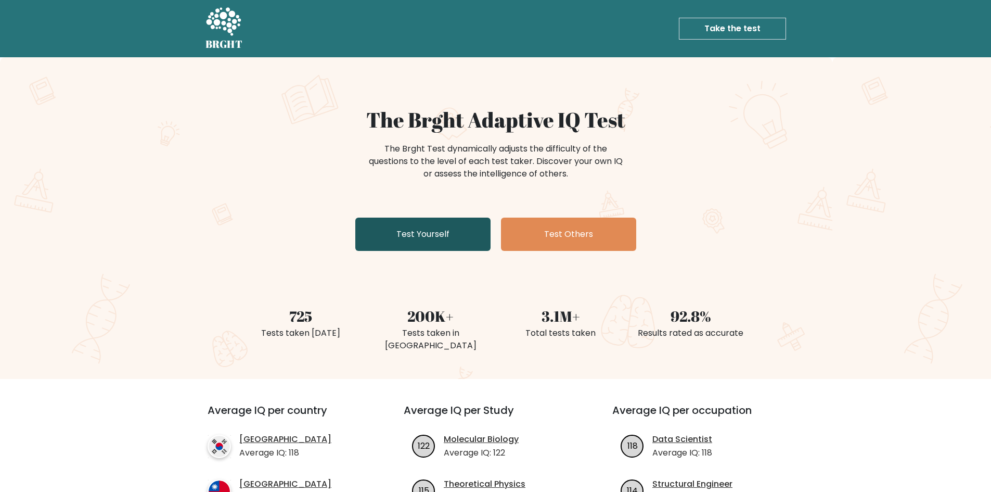
click at [412, 226] on link "Test Yourself" at bounding box center [422, 233] width 135 height 33
click at [423, 243] on link "Test Yourself" at bounding box center [422, 233] width 135 height 33
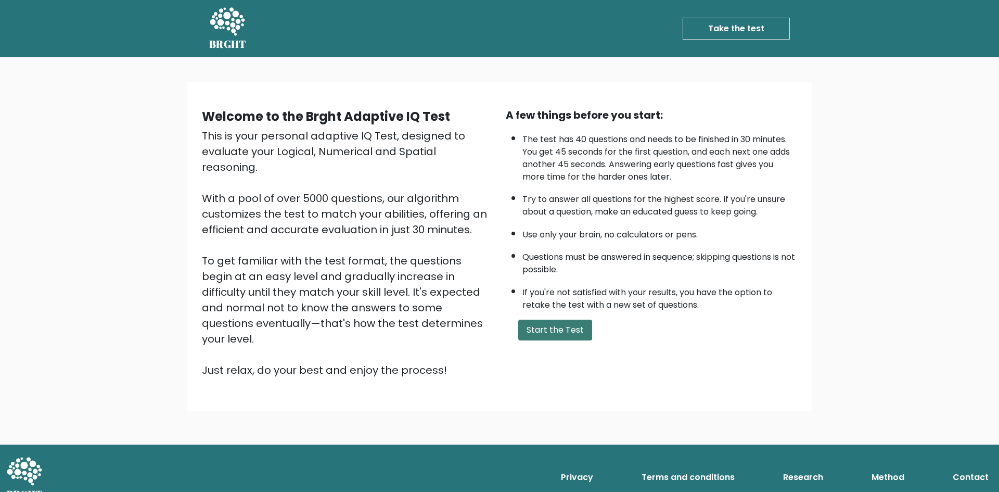
click at [541, 326] on button "Start the Test" at bounding box center [555, 329] width 74 height 21
click at [556, 327] on button "Start the Test" at bounding box center [555, 329] width 74 height 21
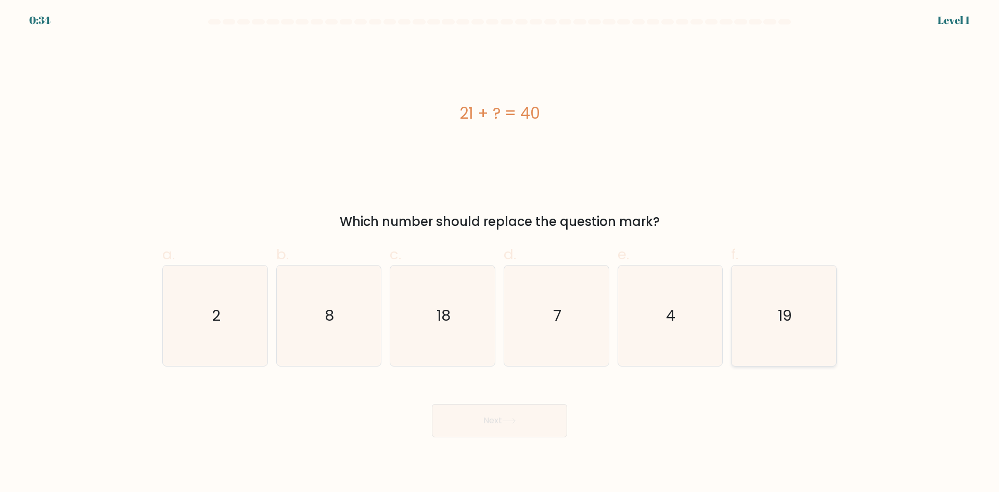
click at [790, 329] on icon "19" at bounding box center [784, 315] width 100 height 100
click at [500, 253] on input "f. 19" at bounding box center [499, 249] width 1 height 7
radio input "true"
click at [518, 423] on button "Next" at bounding box center [499, 420] width 135 height 33
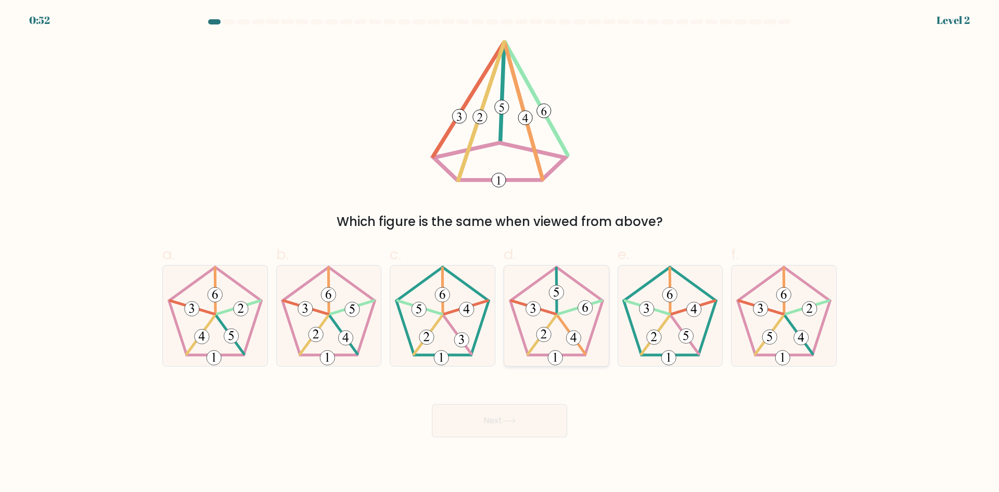
click at [542, 322] on icon at bounding box center [556, 315] width 100 height 100
click at [500, 253] on input "d." at bounding box center [499, 249] width 1 height 7
radio input "true"
click at [510, 419] on icon at bounding box center [509, 421] width 14 height 6
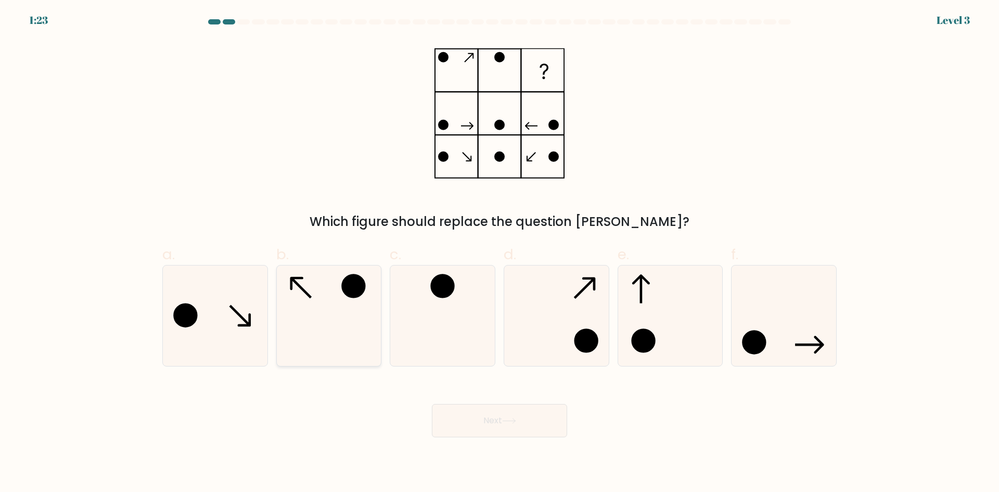
click at [335, 296] on icon at bounding box center [328, 315] width 100 height 100
click at [499, 253] on input "b." at bounding box center [499, 249] width 1 height 7
radio input "true"
click at [492, 417] on button "Next" at bounding box center [499, 420] width 135 height 33
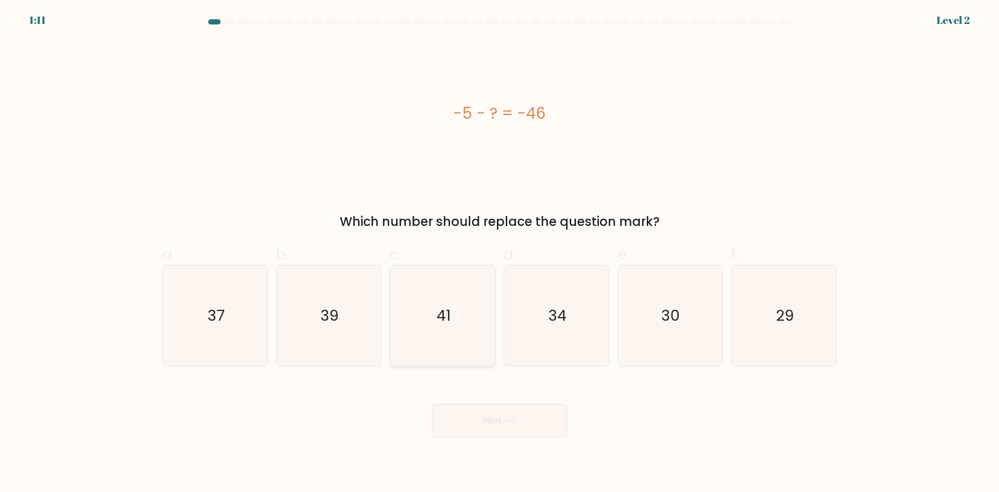
click at [443, 317] on text "41" at bounding box center [443, 315] width 14 height 21
click at [499, 253] on input "c. 41" at bounding box center [499, 249] width 1 height 7
radio input "true"
click at [504, 423] on button "Next" at bounding box center [499, 420] width 135 height 33
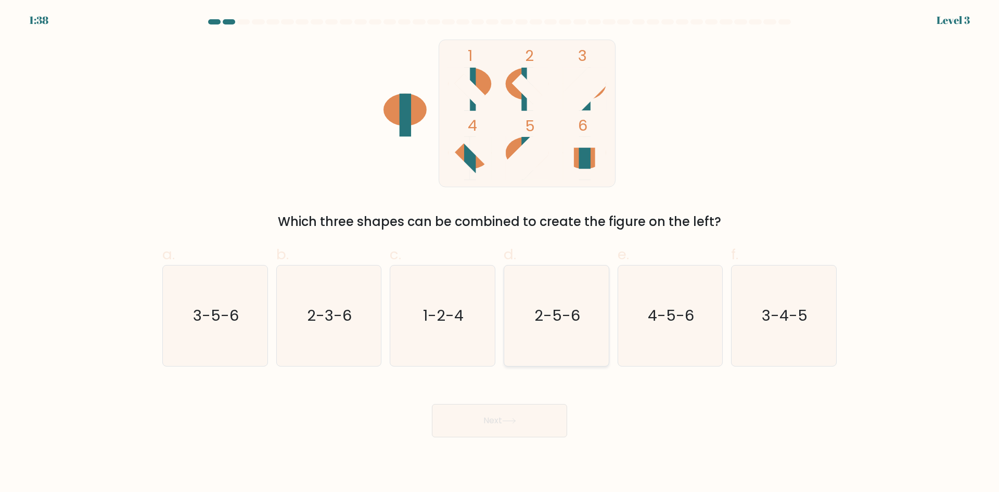
click at [550, 314] on text "2-5-6" at bounding box center [557, 315] width 46 height 21
click at [500, 253] on input "d. 2-5-6" at bounding box center [499, 249] width 1 height 7
radio input "true"
click at [494, 425] on button "Next" at bounding box center [499, 420] width 135 height 33
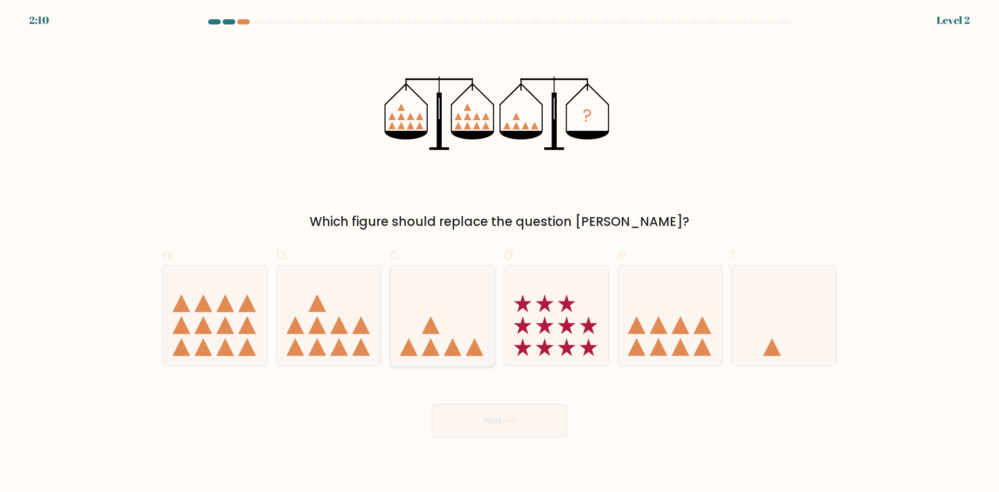
click at [445, 348] on icon at bounding box center [442, 315] width 105 height 86
click at [499, 253] on input "c." at bounding box center [499, 249] width 1 height 7
radio input "true"
click at [502, 419] on button "Next" at bounding box center [499, 420] width 135 height 33
click at [429, 317] on icon at bounding box center [443, 316] width 104 height 86
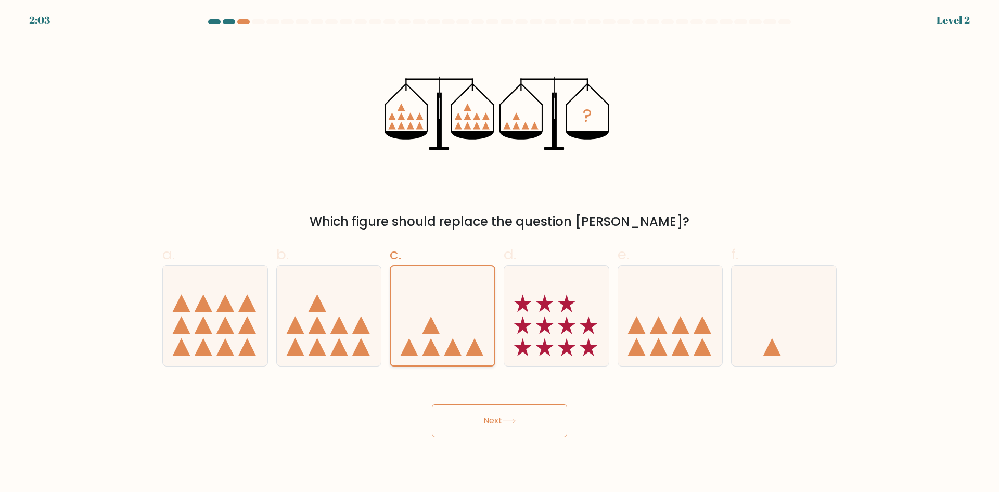
click at [499, 253] on input "c." at bounding box center [499, 249] width 1 height 7
click at [493, 426] on button "Next" at bounding box center [499, 420] width 135 height 33
click at [733, 160] on div "? Which figure should replace the question mark?" at bounding box center [499, 135] width 687 height 191
click at [699, 317] on icon at bounding box center [670, 315] width 105 height 86
click at [500, 253] on input "e." at bounding box center [499, 249] width 1 height 7
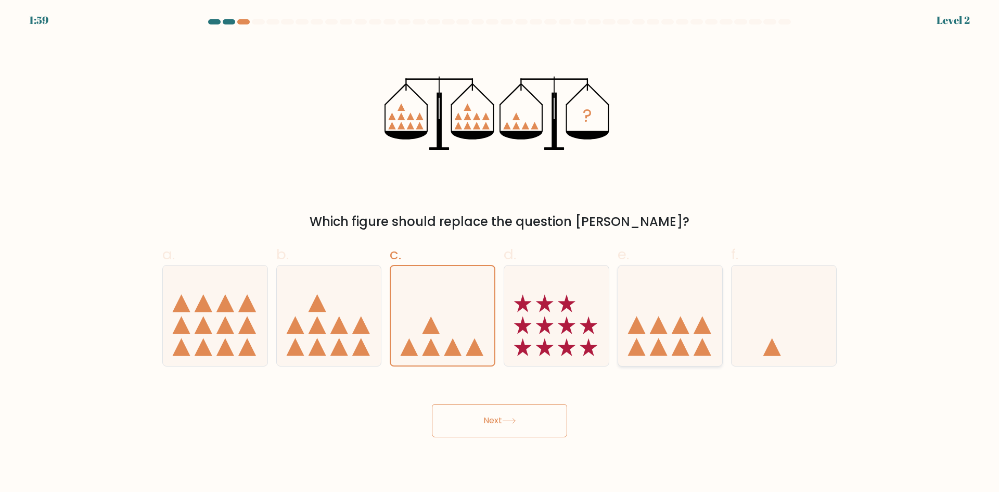
radio input "true"
click at [445, 309] on icon at bounding box center [442, 315] width 105 height 86
click at [499, 253] on input "c." at bounding box center [499, 249] width 1 height 7
radio input "true"
click at [494, 416] on button "Next" at bounding box center [499, 420] width 135 height 33
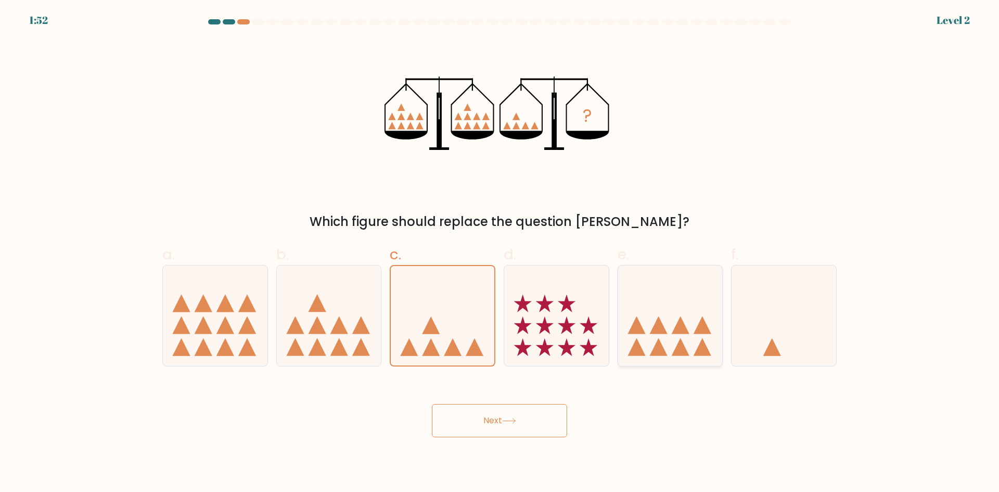
click at [665, 336] on icon at bounding box center [670, 315] width 105 height 86
click at [500, 253] on input "e." at bounding box center [499, 249] width 1 height 7
radio input "true"
click at [448, 332] on icon at bounding box center [442, 315] width 105 height 86
click at [499, 253] on input "c." at bounding box center [499, 249] width 1 height 7
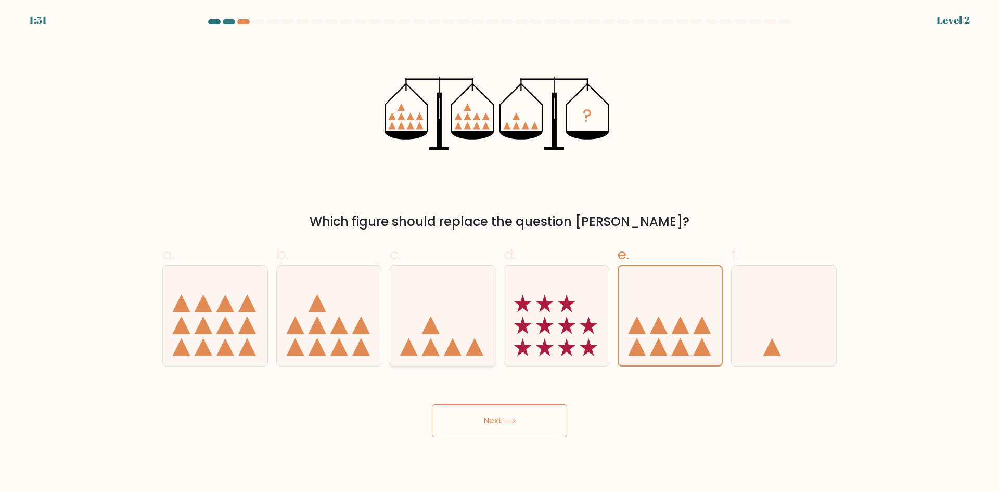
radio input "true"
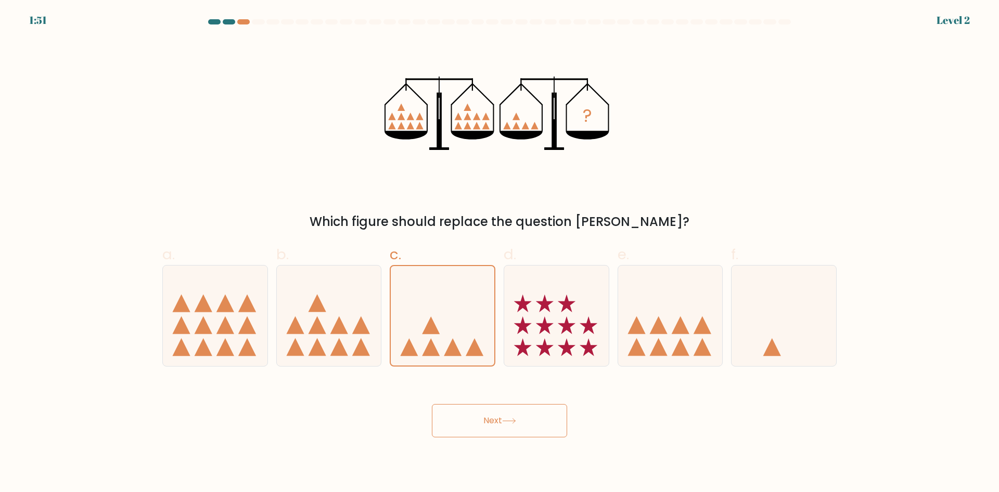
click at [515, 422] on icon at bounding box center [509, 420] width 12 height 5
click at [538, 423] on button "Next" at bounding box center [499, 420] width 135 height 33
click at [671, 339] on icon at bounding box center [670, 315] width 105 height 86
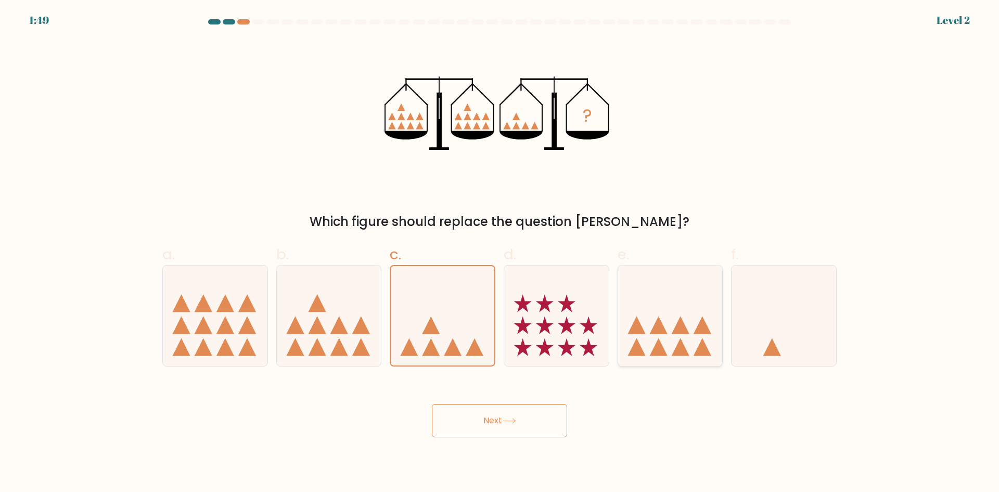
click at [500, 253] on input "e." at bounding box center [499, 249] width 1 height 7
radio input "true"
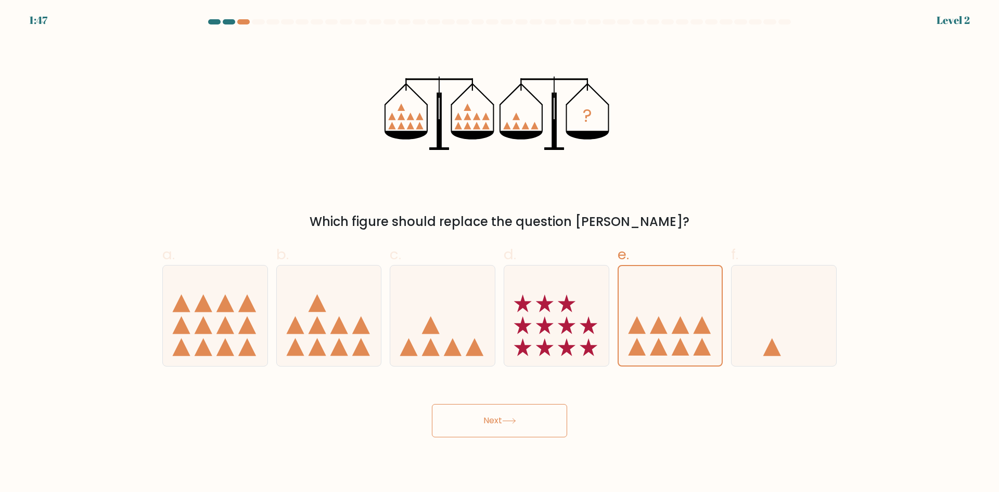
click at [530, 421] on button "Next" at bounding box center [499, 420] width 135 height 33
click at [444, 332] on icon at bounding box center [442, 315] width 105 height 86
click at [499, 253] on input "c." at bounding box center [499, 249] width 1 height 7
radio input "true"
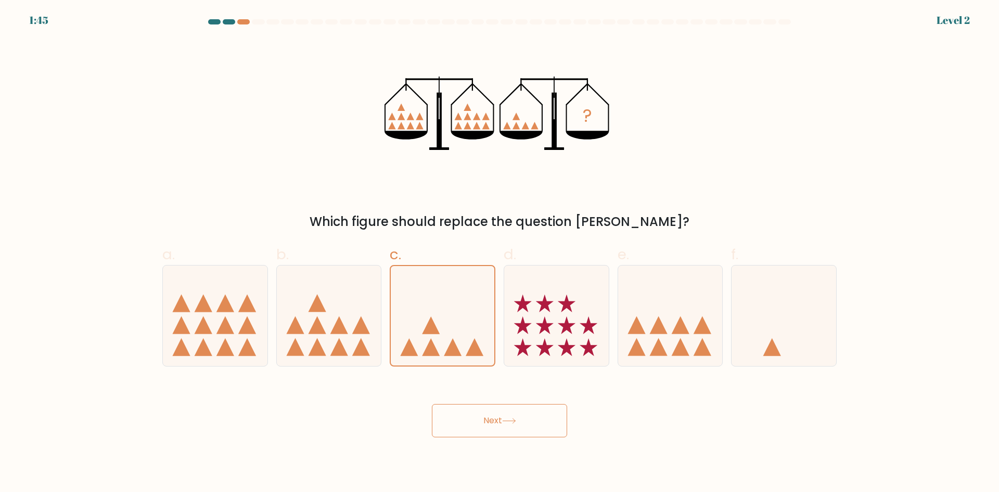
drag, startPoint x: 464, startPoint y: 417, endPoint x: 478, endPoint y: 419, distance: 14.2
click at [464, 417] on button "Next" at bounding box center [499, 420] width 135 height 33
click at [489, 420] on button "Next" at bounding box center [499, 420] width 135 height 33
click at [227, 145] on div "? Which figure should replace the question mark?" at bounding box center [499, 135] width 687 height 191
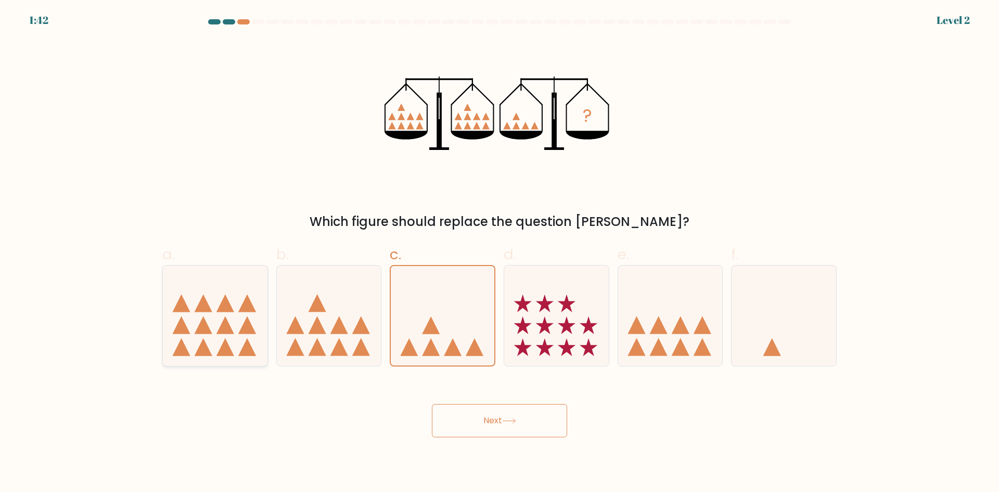
click at [227, 306] on icon at bounding box center [225, 303] width 18 height 18
click at [499, 253] on input "a." at bounding box center [499, 249] width 1 height 7
radio input "true"
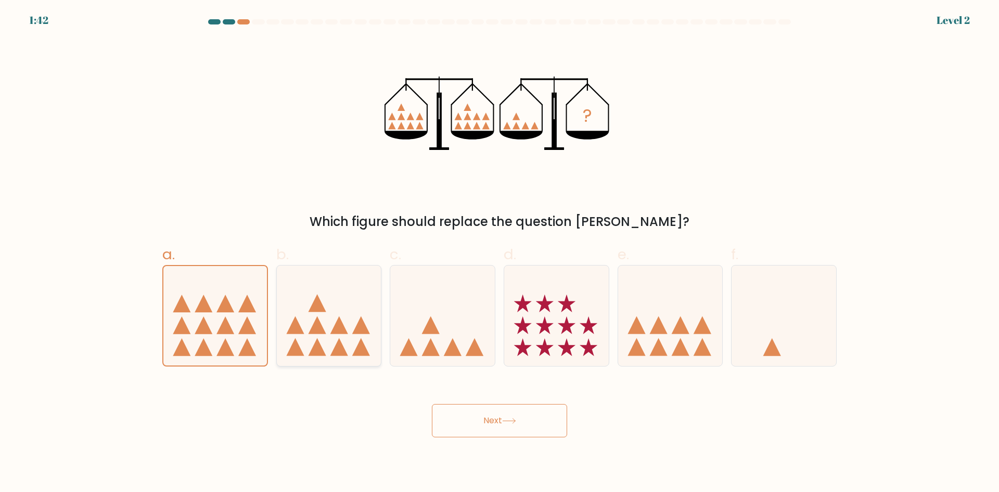
click at [348, 310] on icon at bounding box center [329, 315] width 105 height 86
click at [499, 253] on input "b." at bounding box center [499, 249] width 1 height 7
radio input "true"
click at [534, 407] on button "Next" at bounding box center [499, 420] width 135 height 33
click at [532, 416] on button "Next" at bounding box center [499, 420] width 135 height 33
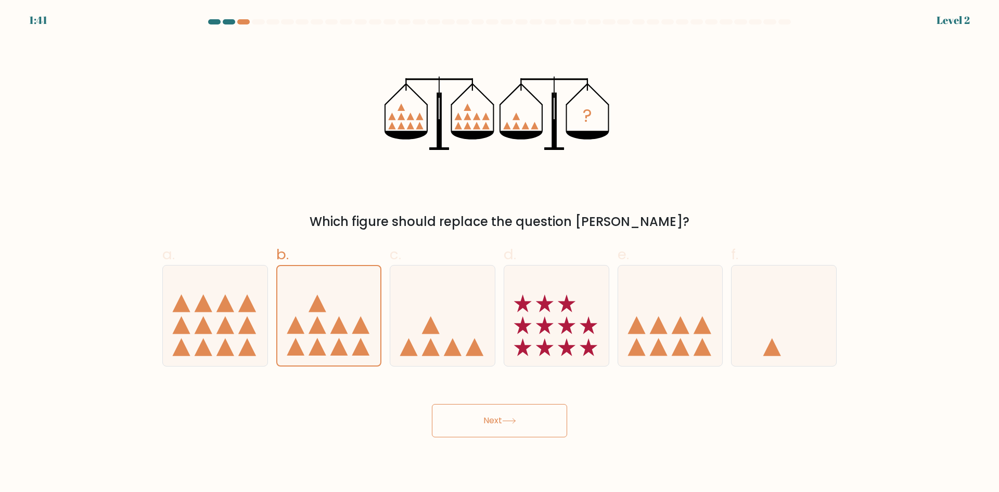
click at [531, 416] on button "Next" at bounding box center [499, 420] width 135 height 33
click at [421, 317] on icon at bounding box center [442, 315] width 105 height 86
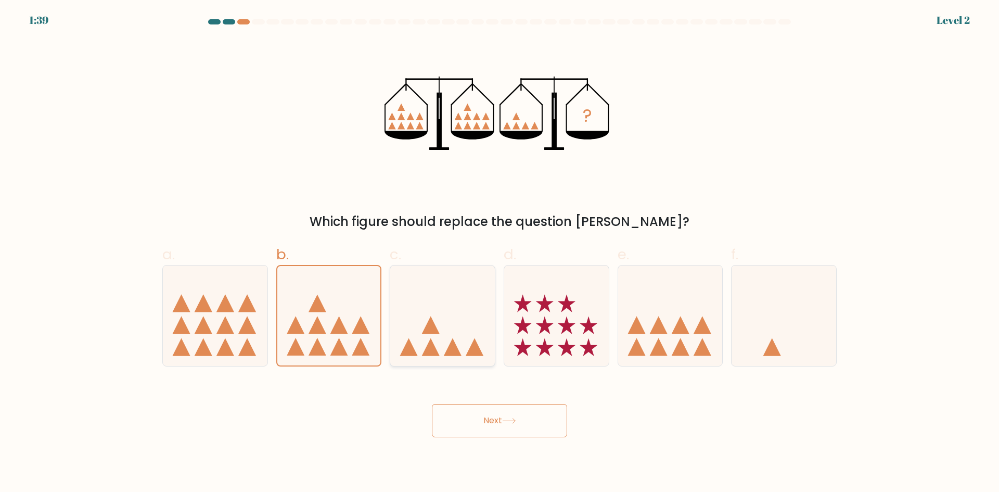
click at [499, 253] on input "c." at bounding box center [499, 249] width 1 height 7
radio input "true"
click at [504, 417] on button "Next" at bounding box center [499, 420] width 135 height 33
click at [507, 414] on button "Next" at bounding box center [499, 420] width 135 height 33
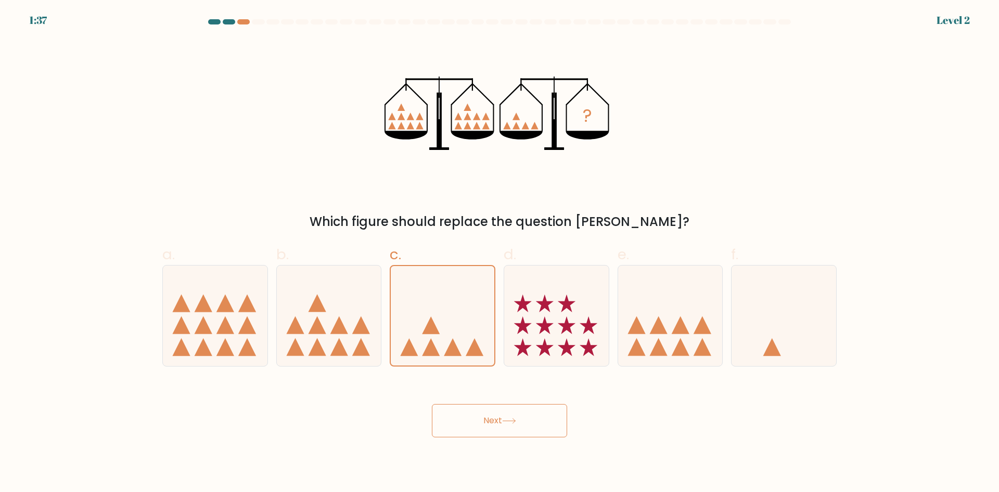
drag, startPoint x: 265, startPoint y: 63, endPoint x: 397, endPoint y: 125, distance: 145.9
click at [266, 63] on div "? Which figure should replace the question mark?" at bounding box center [499, 135] width 687 height 191
drag, startPoint x: 551, startPoint y: 117, endPoint x: 595, endPoint y: 112, distance: 43.4
click at [552, 117] on icon "?" at bounding box center [499, 114] width 230 height 148
click at [595, 112] on icon "?" at bounding box center [499, 114] width 230 height 148
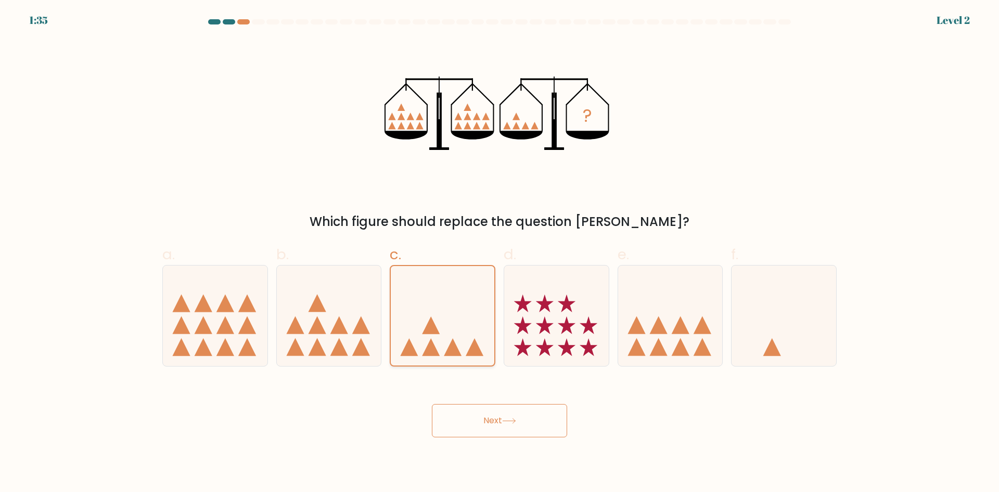
click at [481, 288] on icon at bounding box center [443, 316] width 104 height 86
click at [499, 253] on input "c." at bounding box center [499, 249] width 1 height 7
click at [553, 288] on icon at bounding box center [556, 315] width 105 height 86
click at [500, 253] on input "d." at bounding box center [499, 249] width 1 height 7
radio input "true"
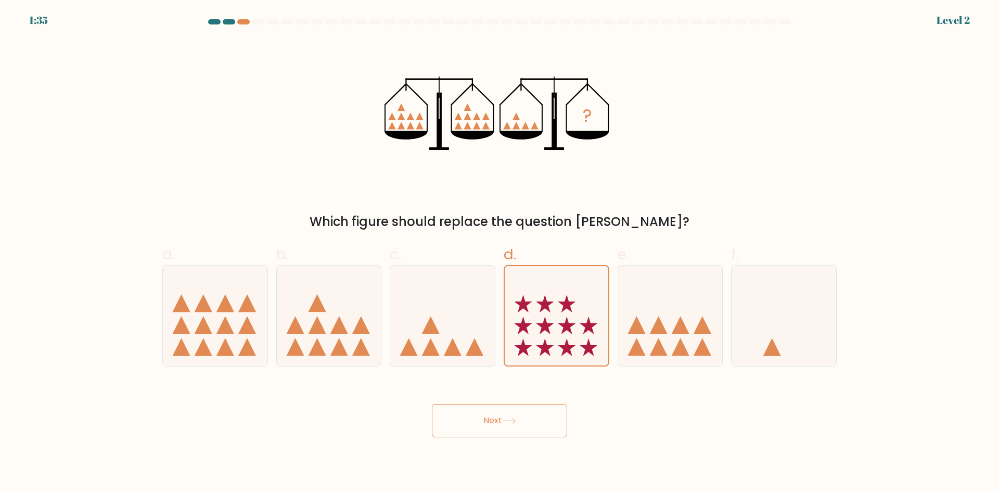
click at [503, 425] on button "Next" at bounding box center [499, 420] width 135 height 33
click at [539, 314] on icon at bounding box center [557, 316] width 104 height 86
click at [500, 253] on input "d." at bounding box center [499, 249] width 1 height 7
click at [448, 314] on icon at bounding box center [442, 315] width 105 height 86
click at [499, 253] on input "c." at bounding box center [499, 249] width 1 height 7
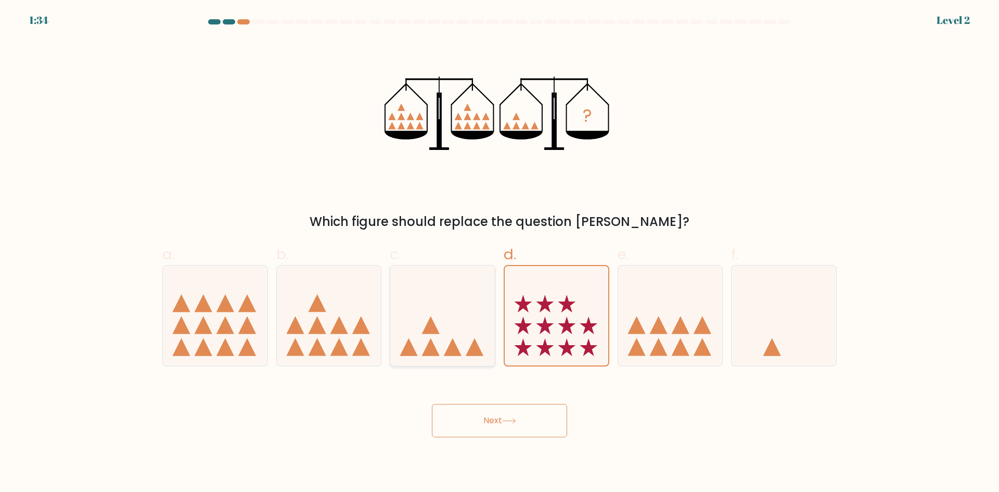
radio input "true"
click at [479, 418] on button "Next" at bounding box center [499, 420] width 135 height 33
click at [479, 419] on button "Next" at bounding box center [499, 420] width 135 height 33
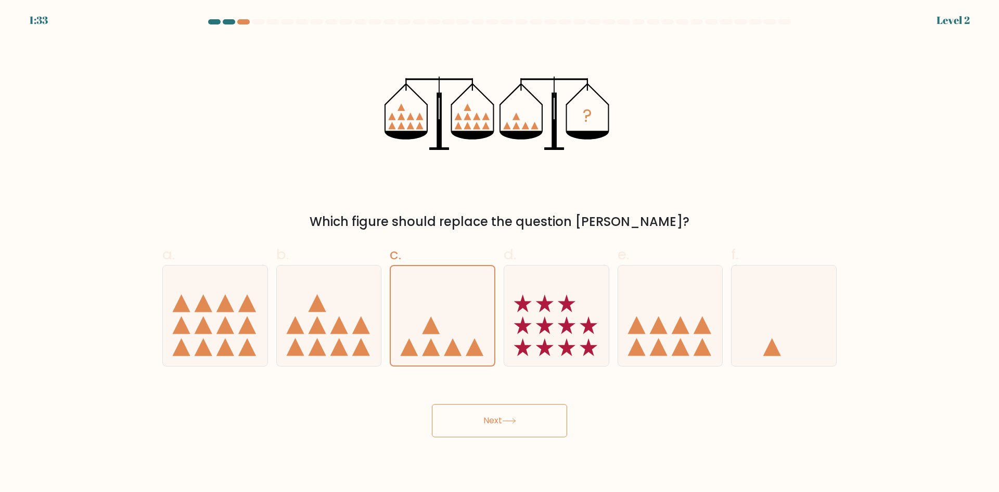
click at [479, 419] on button "Next" at bounding box center [499, 420] width 135 height 33
click at [484, 423] on button "Next" at bounding box center [499, 420] width 135 height 33
click at [489, 417] on button "Next" at bounding box center [499, 420] width 135 height 33
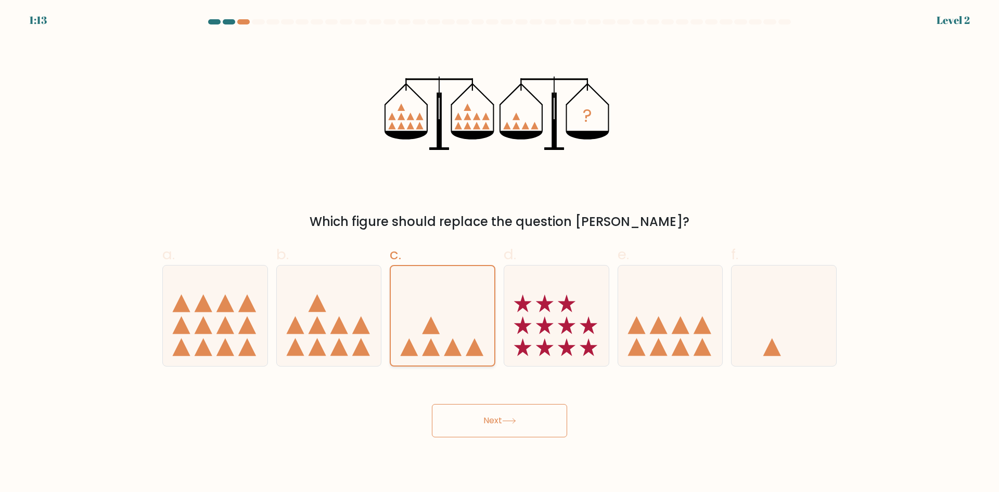
click at [460, 323] on icon at bounding box center [443, 316] width 104 height 86
click at [499, 253] on input "c." at bounding box center [499, 249] width 1 height 7
click at [510, 415] on button "Next" at bounding box center [499, 420] width 135 height 33
